Goal: Use online tool/utility: Utilize a website feature to perform a specific function

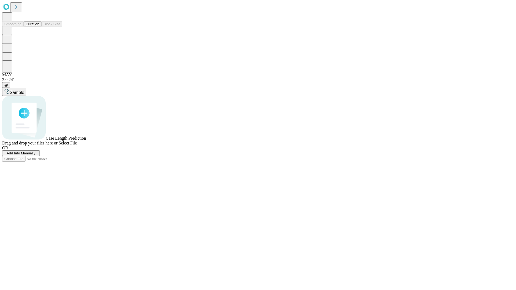
click at [35, 155] on span "Add Info Manually" at bounding box center [21, 153] width 29 height 4
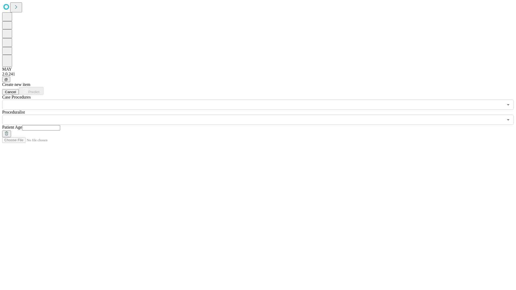
click at [60, 125] on input "text" at bounding box center [41, 127] width 38 height 5
type input "**"
click at [262, 115] on input "text" at bounding box center [252, 120] width 501 height 10
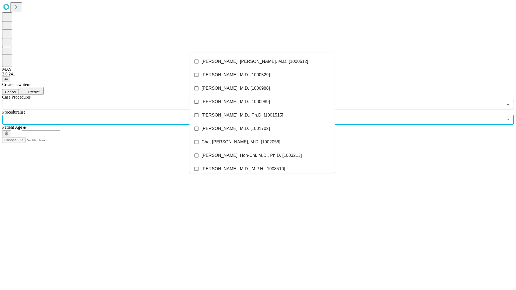
click at [262, 62] on li "[PERSON_NAME], [PERSON_NAME], M.D. [1000512]" at bounding box center [261, 61] width 145 height 13
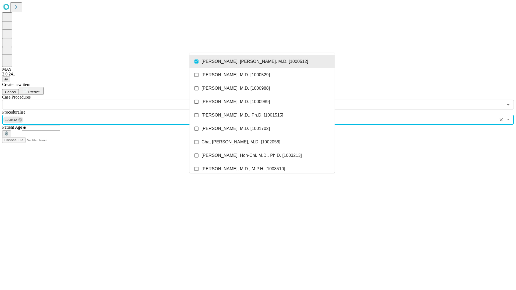
click at [113, 100] on input "text" at bounding box center [252, 105] width 501 height 10
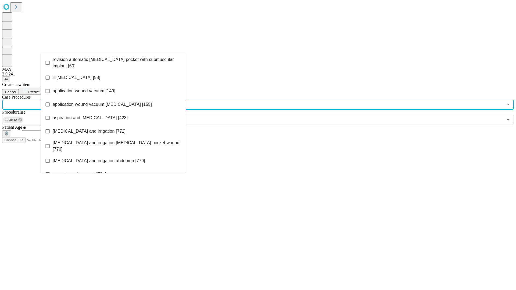
click at [113, 62] on span "revision automatic [MEDICAL_DATA] pocket with submuscular implant [60]" at bounding box center [117, 62] width 129 height 13
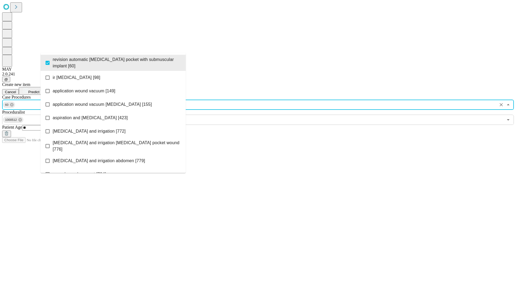
click at [39, 90] on span "Predict" at bounding box center [33, 92] width 11 height 4
